Goal: Task Accomplishment & Management: Use online tool/utility

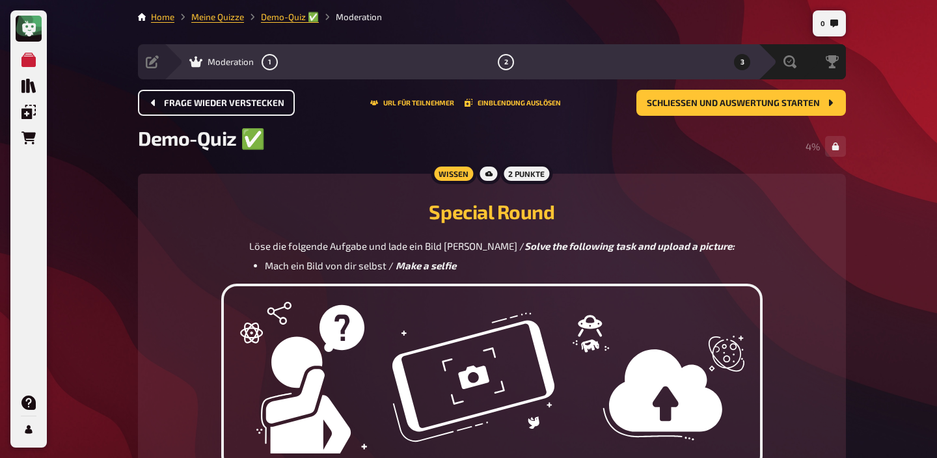
click at [221, 102] on span "Frage wieder verstecken" at bounding box center [224, 103] width 120 height 9
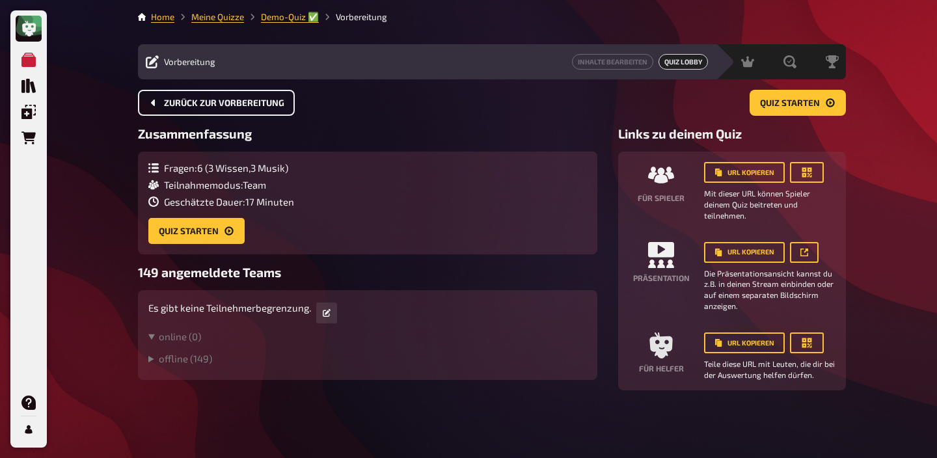
click at [215, 99] on span "Zurück zur Vorbereitung" at bounding box center [224, 103] width 120 height 9
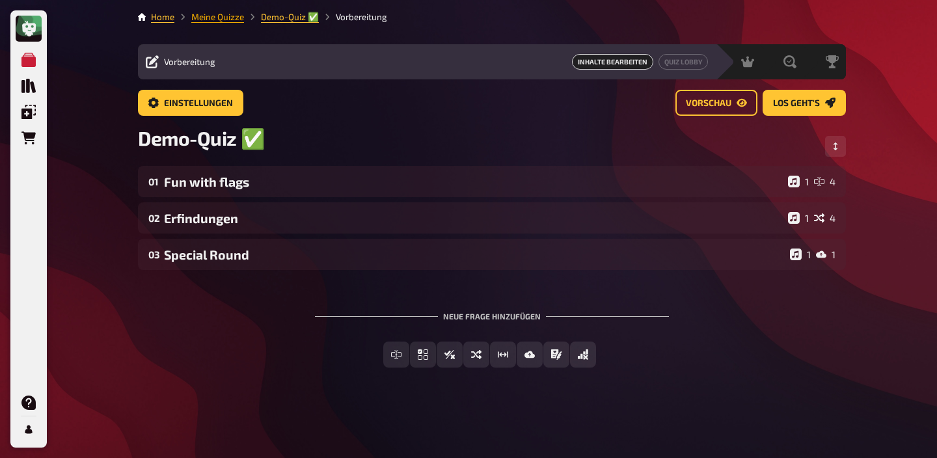
click at [216, 20] on link "Meine Quizze" at bounding box center [217, 17] width 53 height 10
